Goal: Navigation & Orientation: Find specific page/section

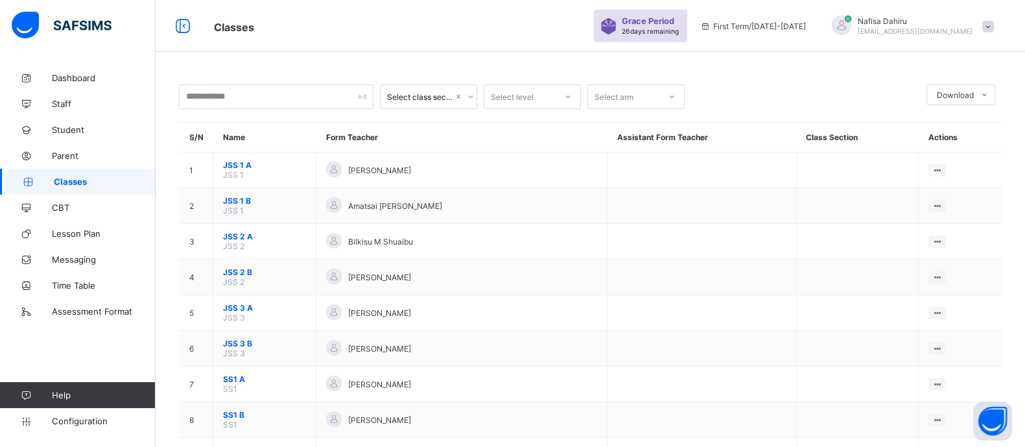
scroll to position [950, 0]
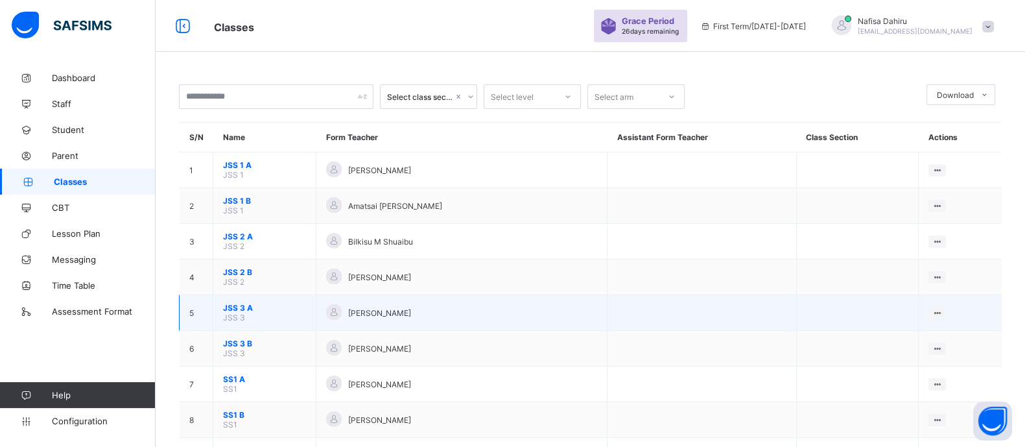
click at [242, 313] on span "JSS 3 A" at bounding box center [264, 308] width 83 height 10
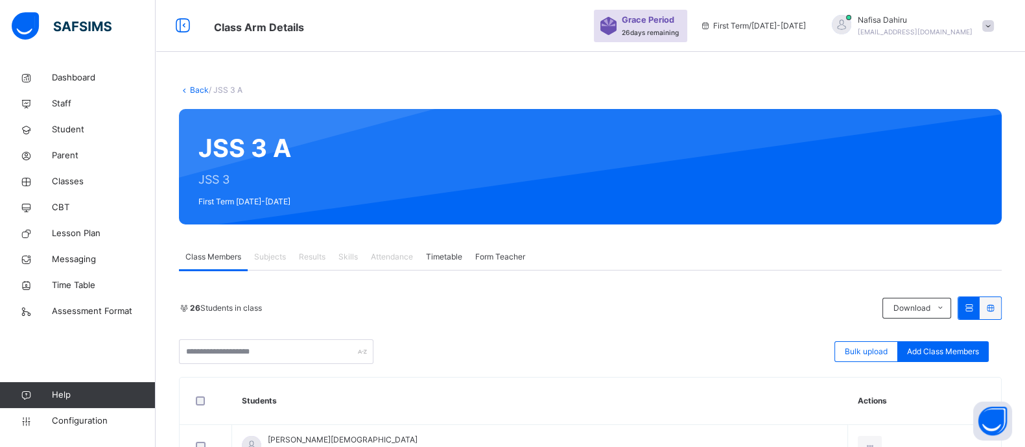
click at [196, 92] on link "Back" at bounding box center [199, 90] width 19 height 10
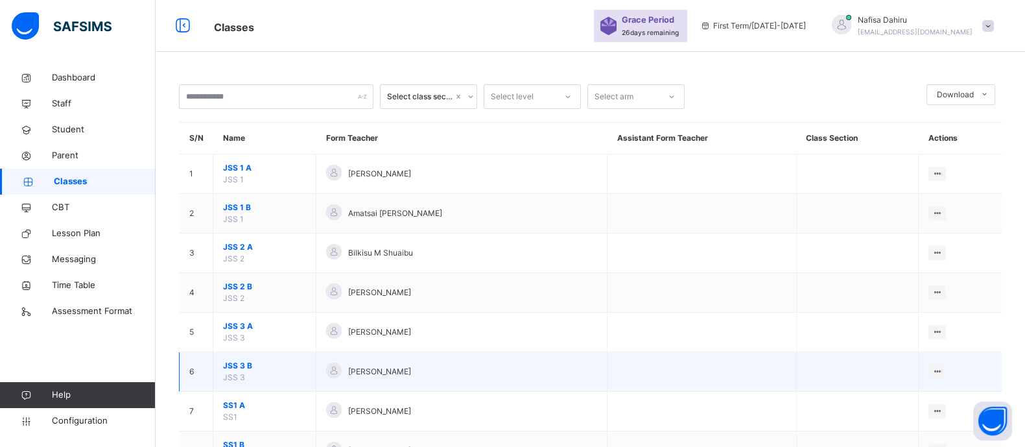
click at [243, 364] on span "JSS 3 B" at bounding box center [264, 366] width 83 height 12
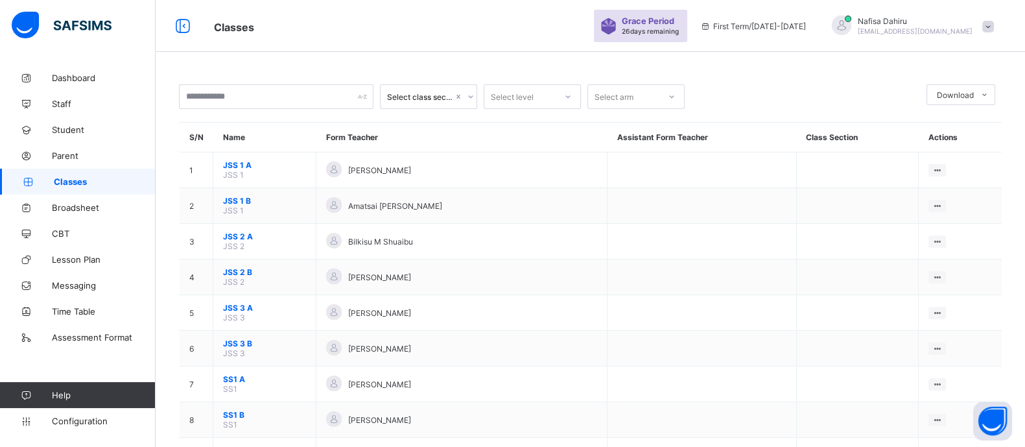
scroll to position [950, 0]
